Goal: Navigation & Orientation: Find specific page/section

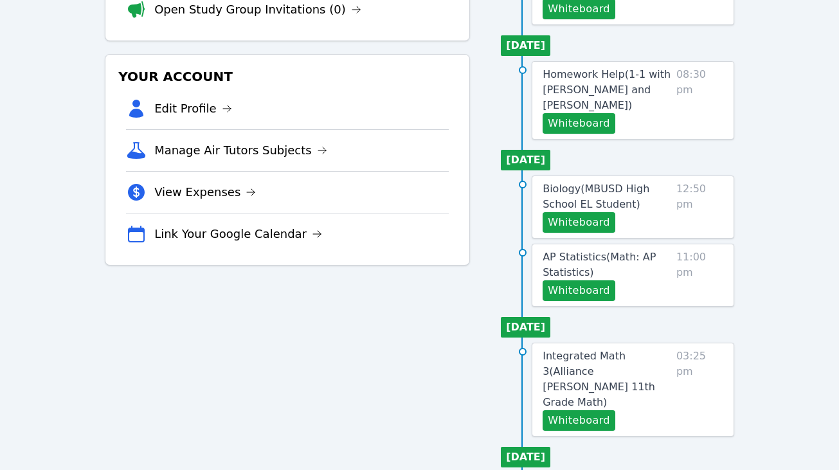
scroll to position [251, 0]
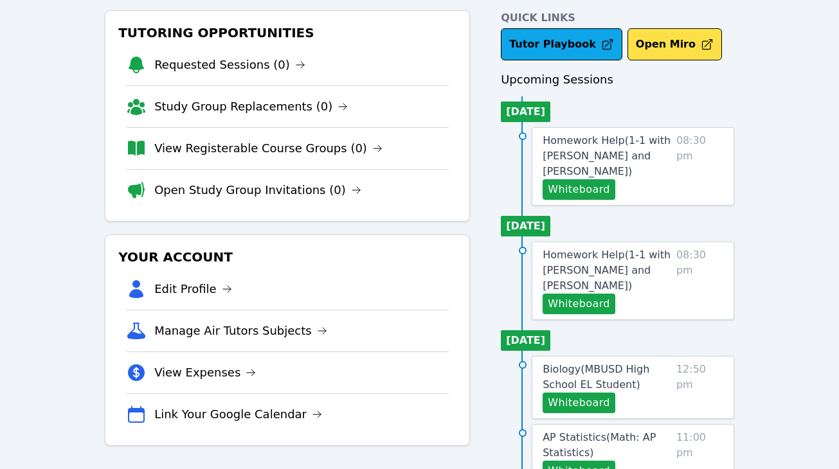
scroll to position [66, 0]
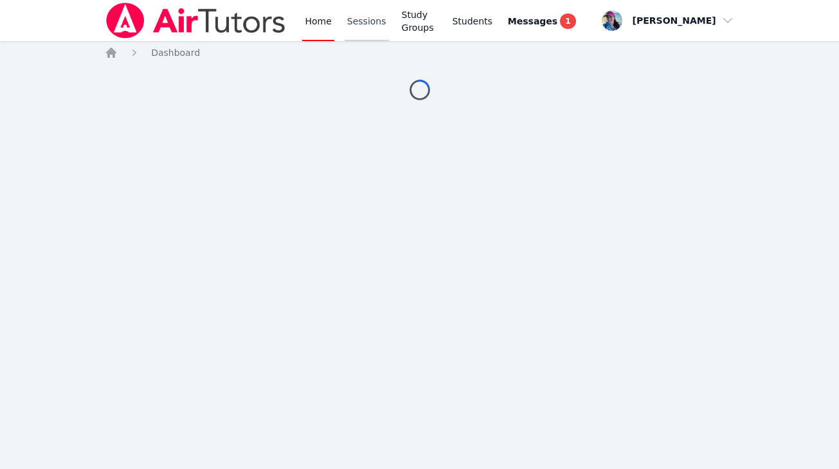
click at [368, 24] on link "Sessions" at bounding box center [367, 20] width 44 height 41
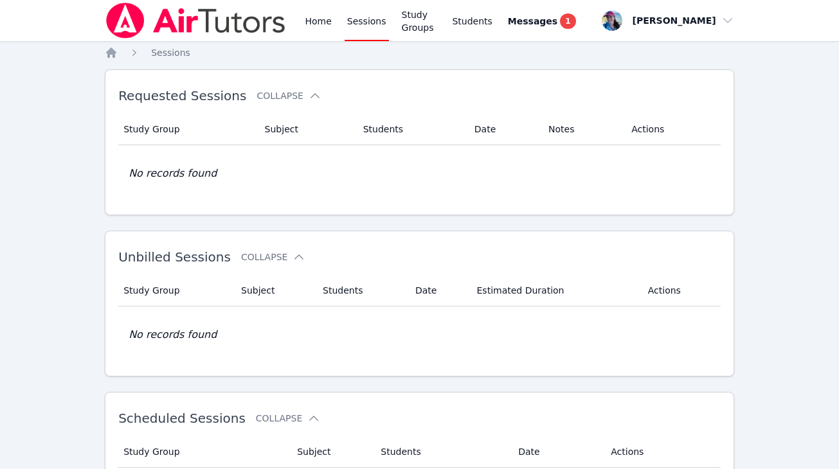
click at [392, 30] on div "Home Sessions Study Groups Students Messages 1" at bounding box center [440, 20] width 276 height 41
click at [408, 30] on link "Study Groups" at bounding box center [419, 20] width 41 height 41
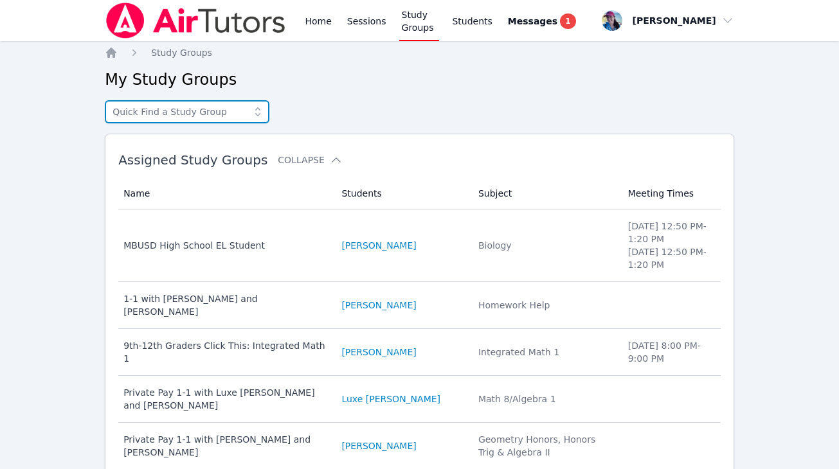
click at [188, 107] on input "text" at bounding box center [187, 111] width 165 height 23
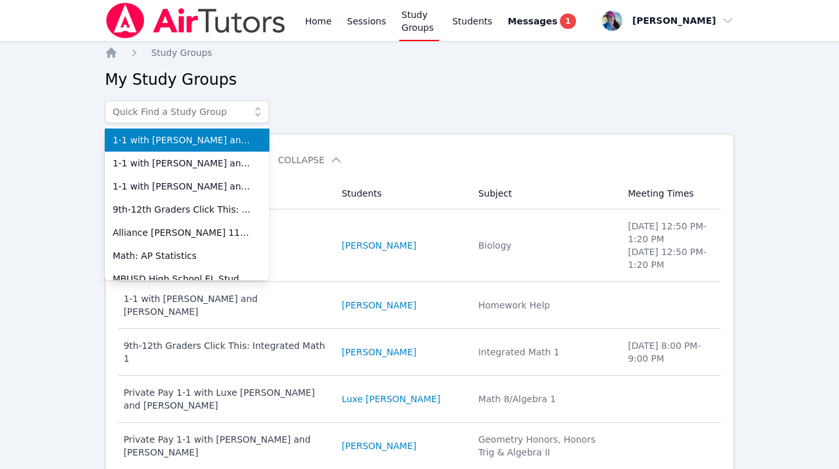
click at [138, 144] on span "1-1 with [PERSON_NAME] and [PERSON_NAME]" at bounding box center [187, 140] width 149 height 13
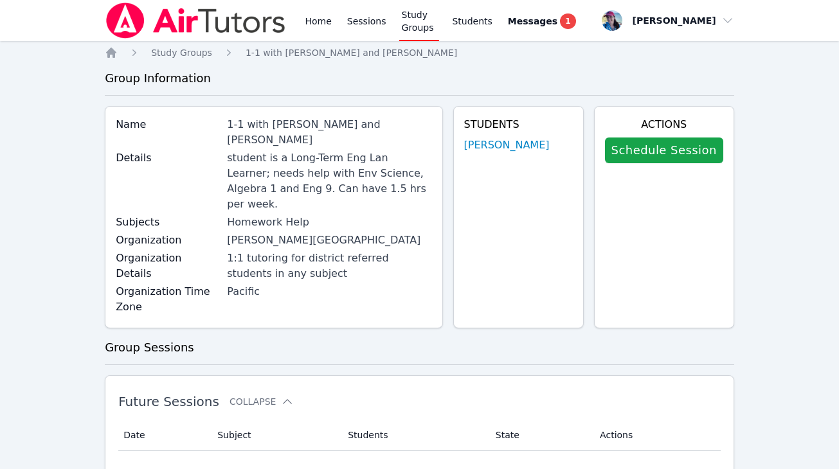
click at [504, 146] on link "[PERSON_NAME]" at bounding box center [507, 145] width 86 height 15
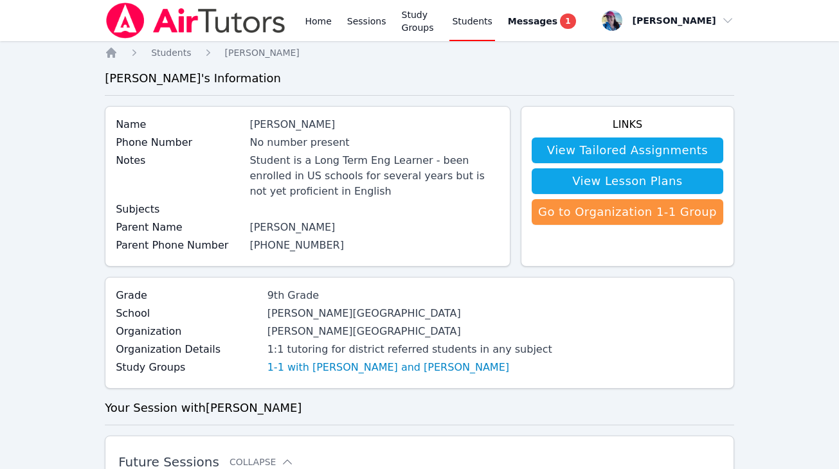
click at [475, 26] on link "Students" at bounding box center [472, 20] width 45 height 41
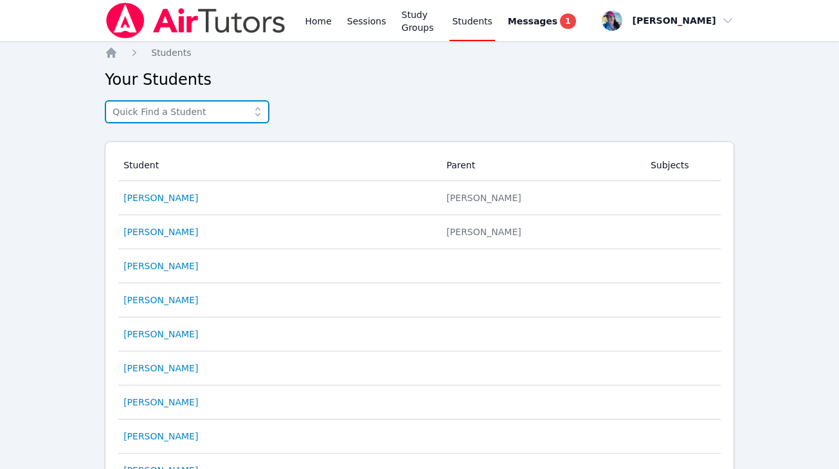
click at [228, 116] on input "text" at bounding box center [187, 111] width 165 height 23
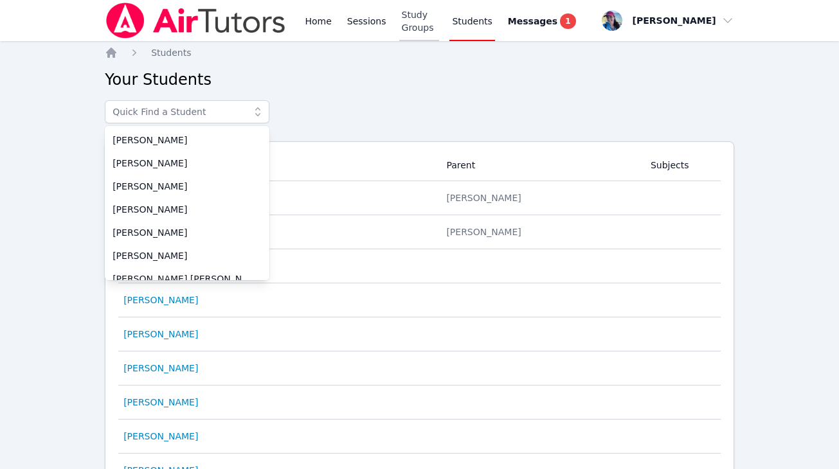
click at [402, 21] on link "Study Groups" at bounding box center [419, 20] width 41 height 41
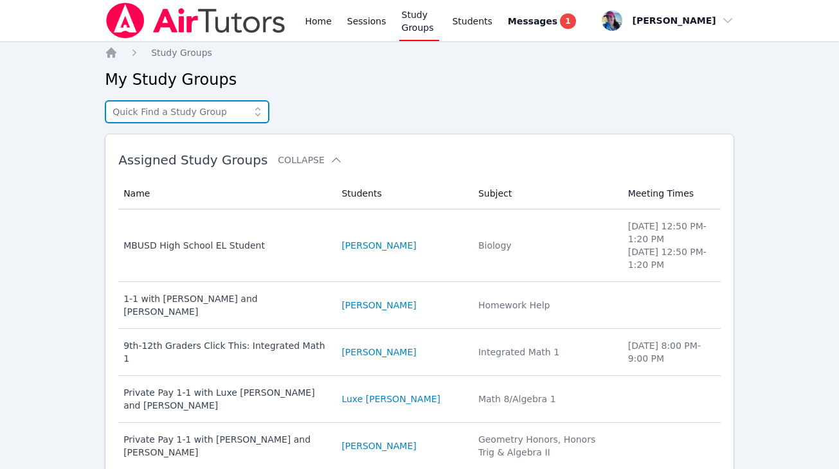
click at [223, 113] on input "text" at bounding box center [187, 111] width 165 height 23
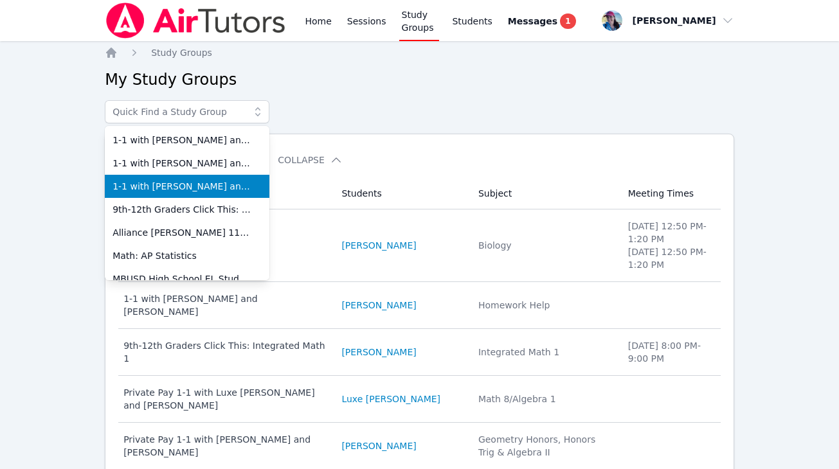
click at [212, 185] on span "1-1 with Svitlana Kornieva and Megan Nepshinsky" at bounding box center [187, 186] width 149 height 13
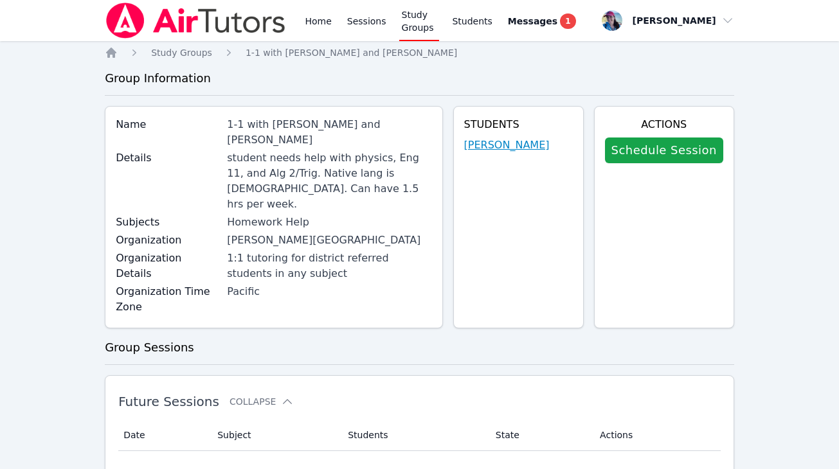
click at [542, 147] on link "Svitlana Kornieva" at bounding box center [507, 145] width 86 height 15
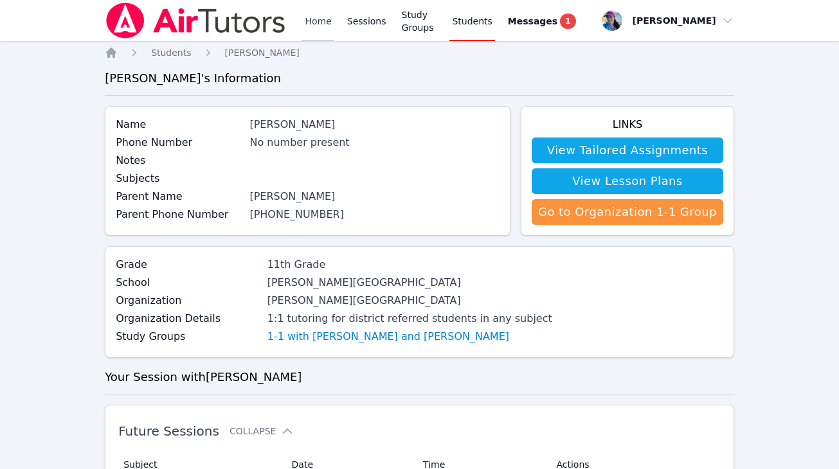
click at [313, 21] on link "Home" at bounding box center [318, 20] width 32 height 41
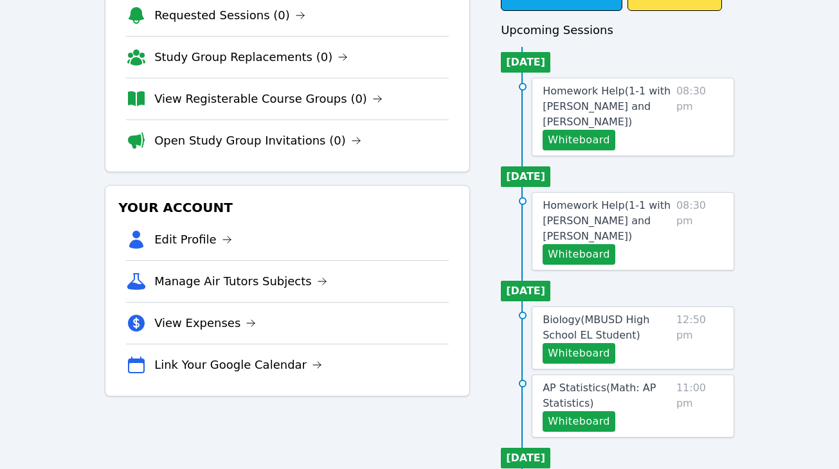
scroll to position [128, 0]
